Goal: Task Accomplishment & Management: Manage account settings

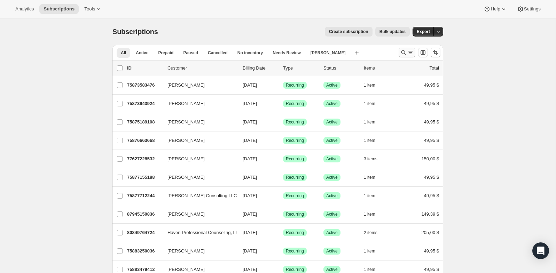
click at [404, 52] on icon "Buscar y filtrar resultados" at bounding box center [403, 52] width 7 height 7
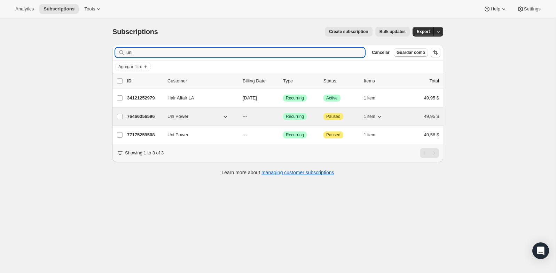
type input "uni"
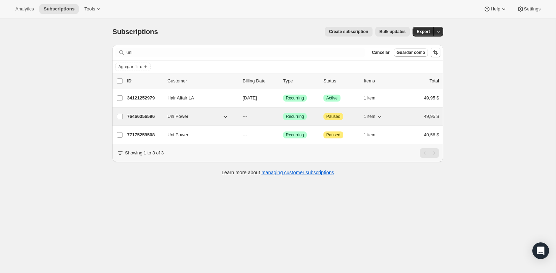
click at [147, 117] on p "76466356596" at bounding box center [144, 116] width 35 height 7
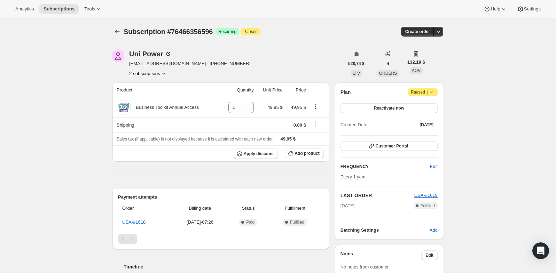
click at [164, 72] on icon "Product actions" at bounding box center [163, 73] width 7 height 7
click at [159, 101] on span "77175259508" at bounding box center [147, 98] width 48 height 7
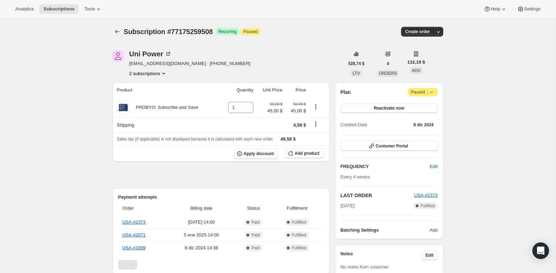
click at [429, 92] on icon at bounding box center [431, 92] width 7 height 7
click at [421, 108] on span "Cancel subscription" at bounding box center [420, 105] width 39 height 7
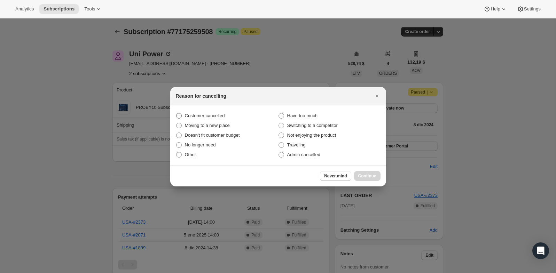
click at [184, 117] on label "Customer cancelled" at bounding box center [227, 116] width 102 height 10
click at [177, 114] on input "Customer cancelled" at bounding box center [176, 113] width 0 height 0
radio input "true"
click at [361, 175] on span "Continue" at bounding box center [367, 176] width 18 height 6
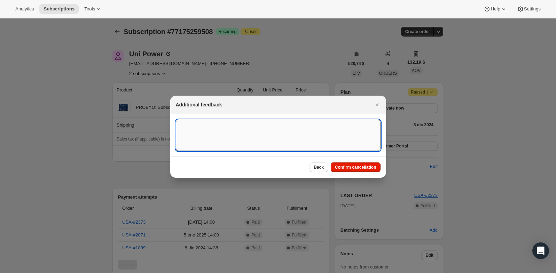
click at [268, 133] on textarea ":re2:" at bounding box center [278, 135] width 205 height 31
type textarea "Customer canceled BA agreement"
click at [365, 164] on button "Confirm cancellation" at bounding box center [356, 168] width 50 height 10
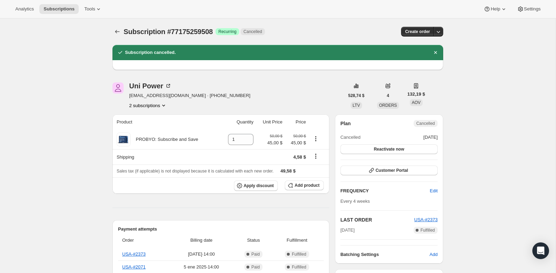
click at [161, 105] on button "2 subscriptions" at bounding box center [148, 105] width 38 height 7
click at [156, 115] on span "76466356596" at bounding box center [148, 118] width 48 height 7
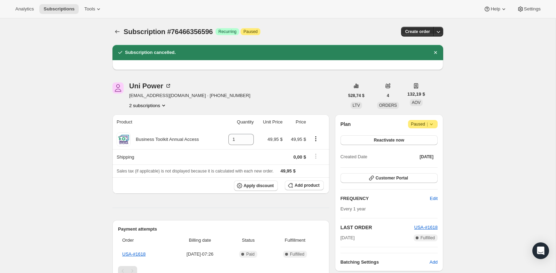
click at [421, 130] on div "Plan Atención Paused | Reactivate now Created Date [DATE]" at bounding box center [389, 141] width 97 height 42
click at [429, 124] on icon at bounding box center [431, 124] width 7 height 7
click at [417, 134] on span "Cancel subscription" at bounding box center [420, 137] width 39 height 7
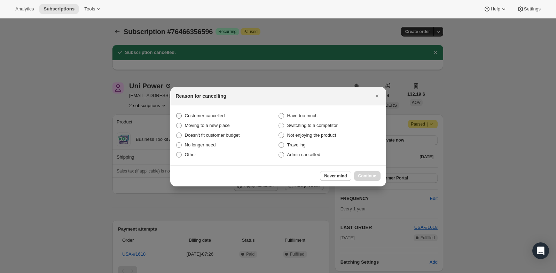
click at [195, 114] on span "Customer cancelled" at bounding box center [205, 115] width 40 height 5
click at [177, 114] on input "Customer cancelled" at bounding box center [176, 113] width 0 height 0
radio input "true"
click at [365, 170] on div "Never mind Continue" at bounding box center [278, 175] width 216 height 21
click at [365, 173] on span "Continue" at bounding box center [367, 176] width 18 height 6
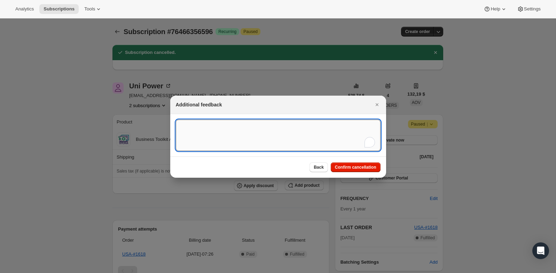
click at [261, 125] on textarea "To enrich screen reader interactions, please activate Accessibility in Grammarl…" at bounding box center [278, 135] width 205 height 31
type textarea "Customer canceled BA agreement"
click at [353, 163] on button "Confirm cancellation" at bounding box center [356, 168] width 50 height 10
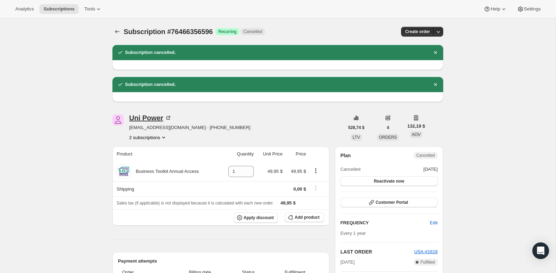
click at [158, 120] on div "Uni Power" at bounding box center [150, 118] width 43 height 7
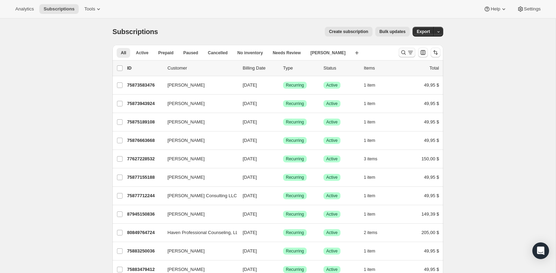
click at [404, 53] on icon "Buscar y filtrar resultados" at bounding box center [403, 52] width 7 height 7
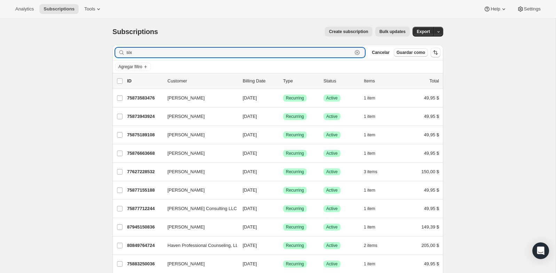
type input "six"
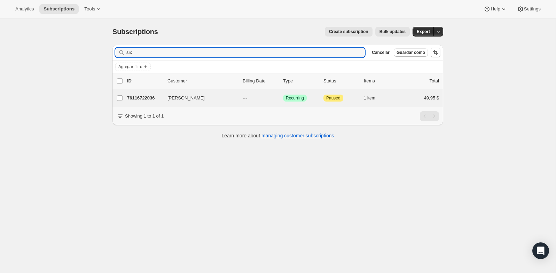
click at [198, 105] on div "Jennifer Six 76116722036 Jennifer Six --- Logrado Recurring Atención Paused 1 i…" at bounding box center [278, 98] width 331 height 18
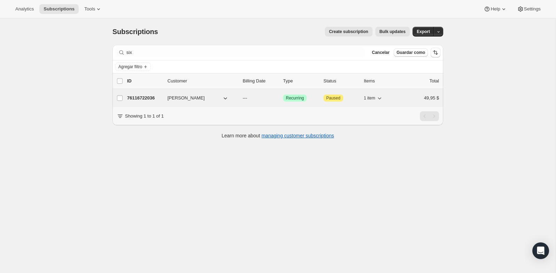
click at [163, 98] on div "76116722036 Jennifer Six --- Logrado Recurring Atención Paused 1 item 49,95 $" at bounding box center [283, 98] width 312 height 10
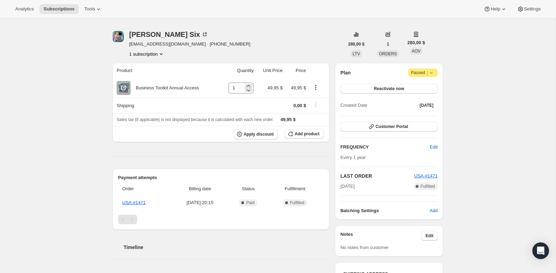
scroll to position [18, 0]
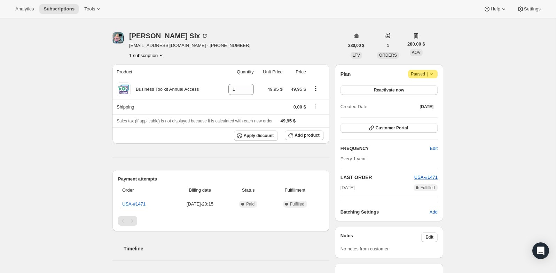
click at [436, 70] on span "Atención Paused |" at bounding box center [423, 74] width 30 height 8
click at [423, 86] on span "Cancel subscription" at bounding box center [420, 87] width 39 height 5
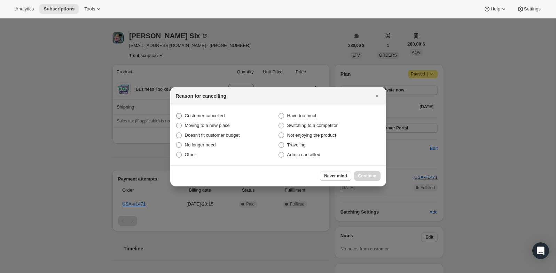
click at [223, 116] on span "Customer cancelled" at bounding box center [205, 115] width 40 height 5
click at [177, 114] on input "Customer cancelled" at bounding box center [176, 113] width 0 height 0
radio input "true"
click at [371, 172] on button "Continue" at bounding box center [367, 176] width 26 height 10
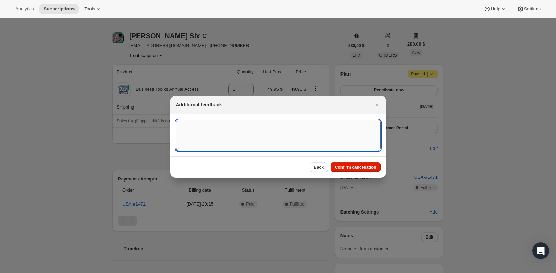
click at [332, 137] on textarea ":rbu:" at bounding box center [278, 135] width 205 height 31
type textarea "Customer canceled BA agreement"
click at [374, 172] on div "Back Confirm cancellation" at bounding box center [278, 167] width 216 height 21
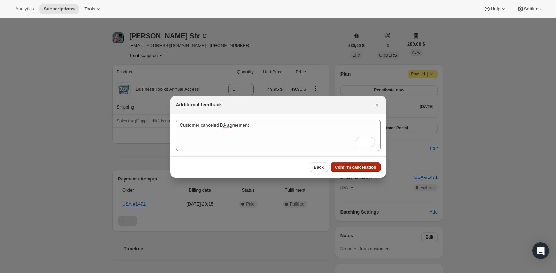
click at [373, 166] on span "Confirm cancellation" at bounding box center [355, 168] width 41 height 6
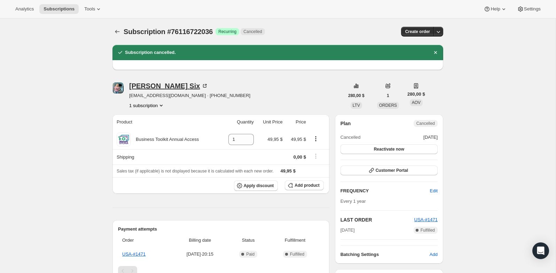
click at [153, 84] on div "Jennifer Six" at bounding box center [168, 86] width 79 height 7
click at [117, 90] on img "Jennifer Six" at bounding box center [118, 88] width 11 height 11
click at [145, 84] on div "Jennifer Six" at bounding box center [168, 86] width 79 height 7
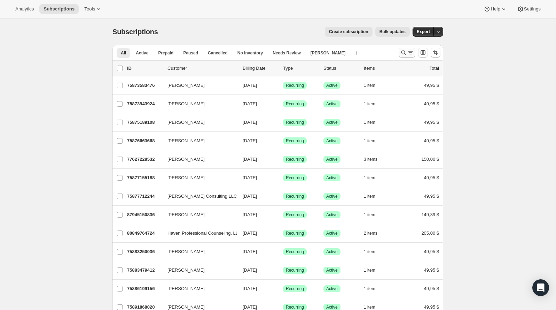
click at [400, 53] on button "Buscar y filtrar resultados" at bounding box center [407, 53] width 17 height 10
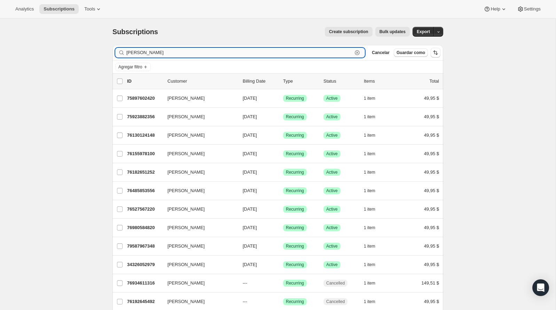
click at [151, 50] on input "michael" at bounding box center [239, 53] width 226 height 10
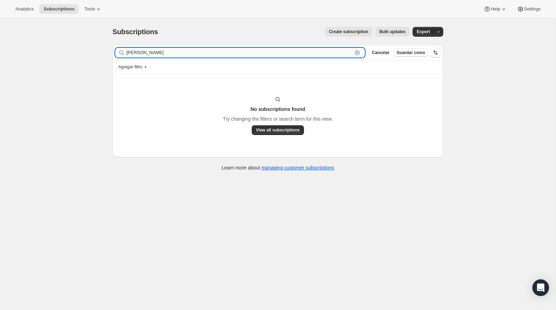
click at [158, 49] on input "micheal" at bounding box center [239, 53] width 226 height 10
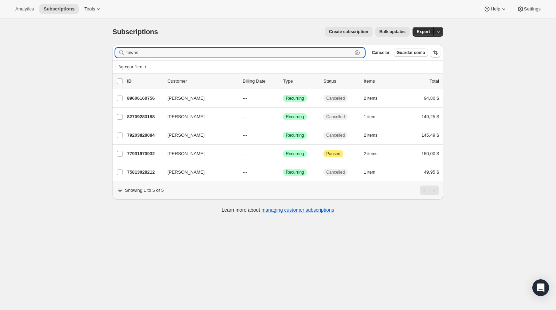
scroll to position [0, 0]
type input "towns"
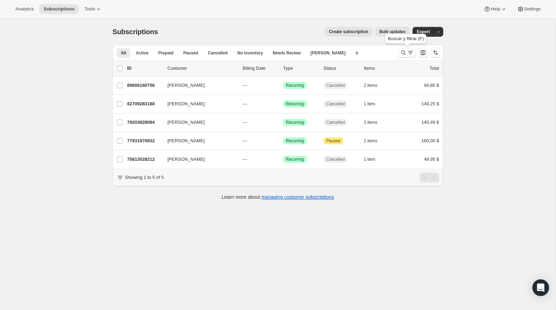
click at [403, 46] on div "Buscar y filtrar (F)" at bounding box center [406, 39] width 44 height 15
click at [402, 48] on button "Buscar y filtrar resultados" at bounding box center [407, 53] width 17 height 10
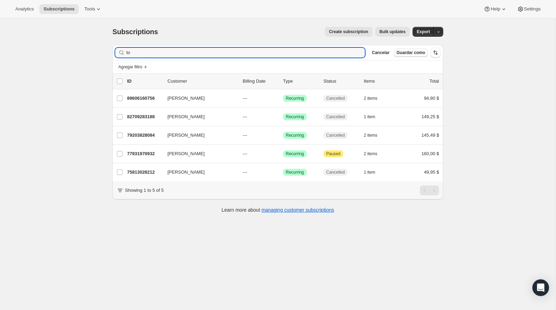
type input "t"
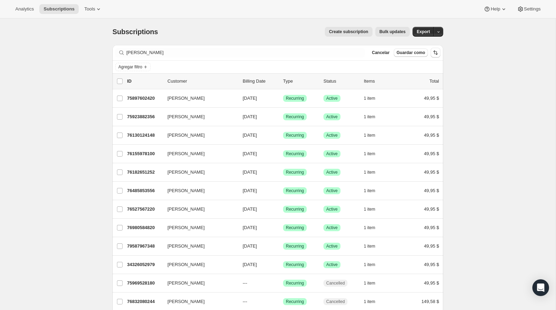
click at [205, 46] on div "Filter subscribers michael Borrar Cancelar Guardar como" at bounding box center [278, 52] width 331 height 15
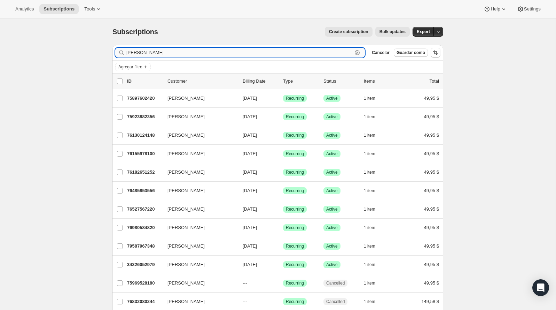
click at [205, 51] on input "michael" at bounding box center [239, 53] width 226 height 10
type input "towns"
